Goal: Task Accomplishment & Management: Manage account settings

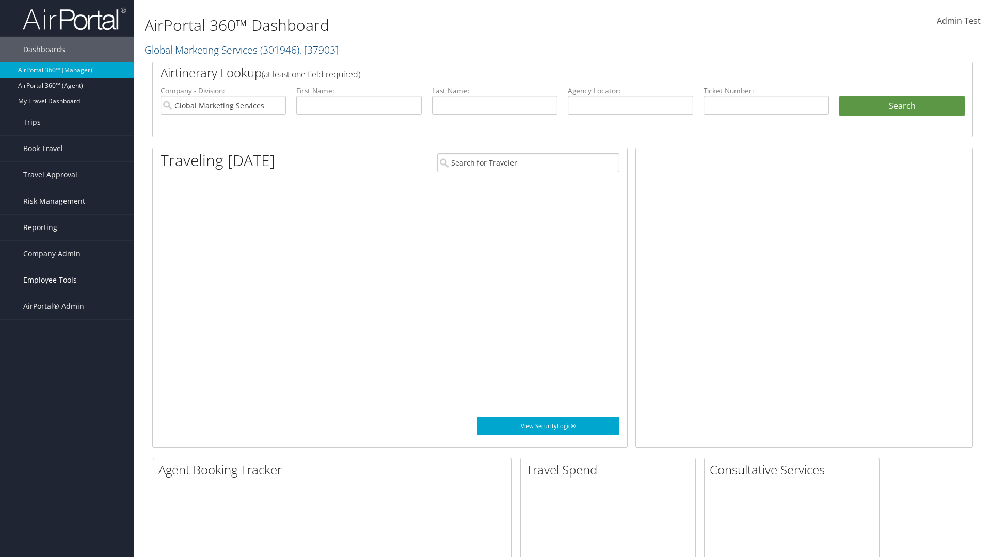
click at [67, 280] on span "Employee Tools" at bounding box center [50, 280] width 54 height 26
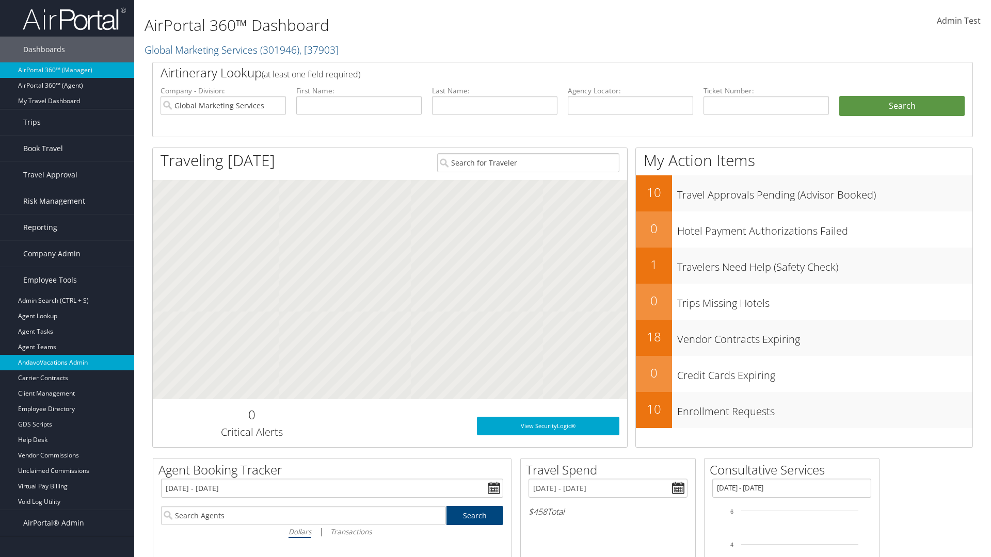
click at [67, 363] on link "AndavoVacations Admin" at bounding box center [67, 362] width 134 height 15
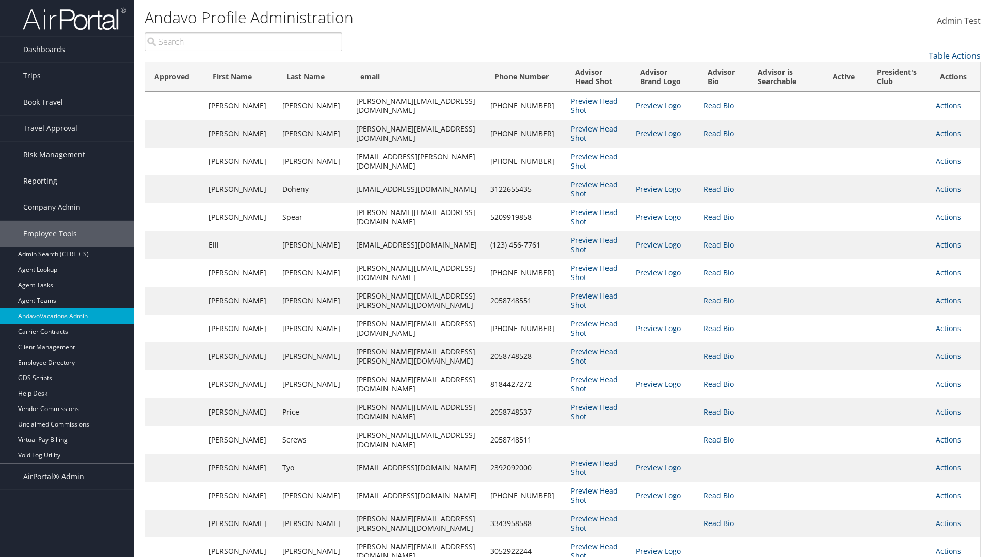
click at [243, 42] on input "search" at bounding box center [244, 42] width 198 height 19
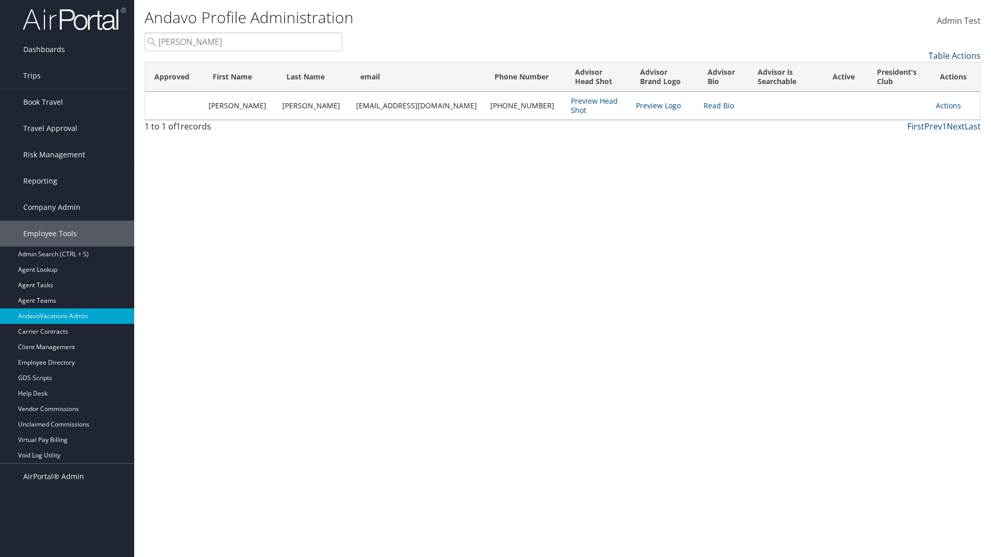
type input "[PERSON_NAME]"
click at [943, 105] on link "Actions" at bounding box center [948, 106] width 25 height 10
click at [0, 0] on link "Remove from President's Club" at bounding box center [0, 0] width 0 height 0
